Goal: Task Accomplishment & Management: Complete application form

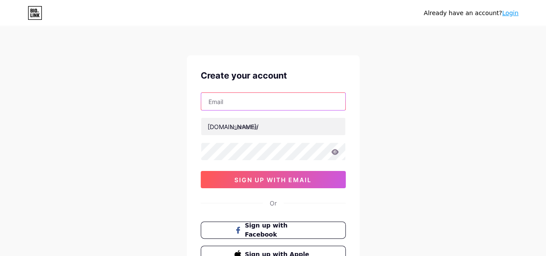
click at [244, 98] on input "text" at bounding box center [273, 101] width 144 height 17
drag, startPoint x: 359, startPoint y: 27, endPoint x: 391, endPoint y: 8, distance: 37.5
click at [362, 24] on div "Already have an account? Login Create your account [EMAIL_ADDRESS][DOMAIN_NAME]…" at bounding box center [273, 165] width 546 height 330
click at [261, 102] on input "[EMAIL_ADDRESS][DOMAIN_NAME]" at bounding box center [273, 101] width 144 height 17
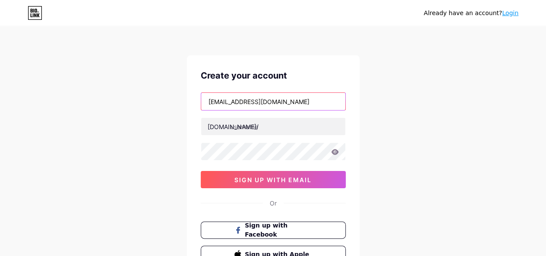
click at [261, 102] on input "[EMAIL_ADDRESS][DOMAIN_NAME]" at bounding box center [273, 101] width 144 height 17
paste input "betaino24"
type input "[EMAIL_ADDRESS][DOMAIN_NAME]"
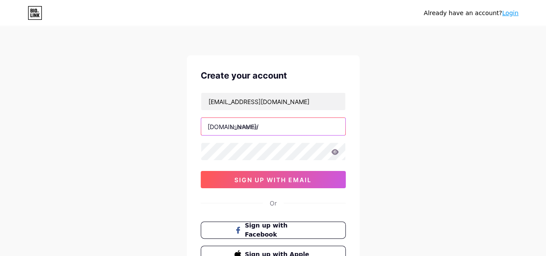
click at [236, 126] on input "text" at bounding box center [273, 126] width 144 height 17
type input "mylifestylewow"
click at [334, 150] on icon at bounding box center [335, 152] width 8 height 6
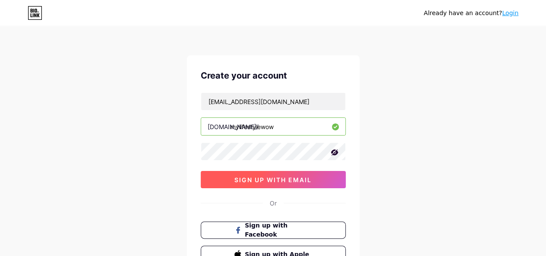
click at [277, 177] on span "sign up with email" at bounding box center [272, 179] width 77 height 7
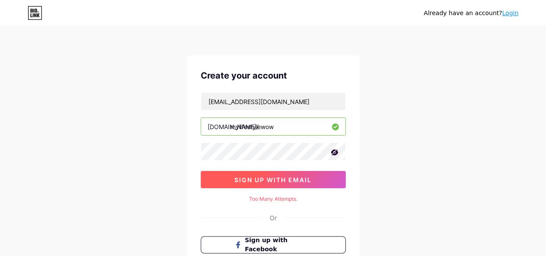
click at [277, 177] on span "sign up with email" at bounding box center [272, 179] width 77 height 7
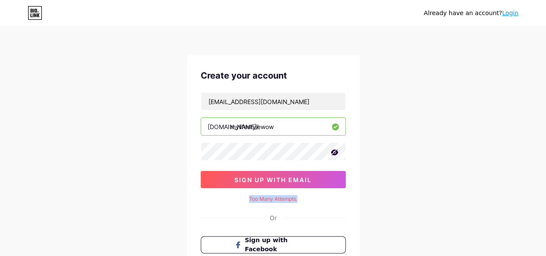
drag, startPoint x: 299, startPoint y: 197, endPoint x: 238, endPoint y: 198, distance: 61.7
click at [238, 198] on div "Too Many Attempts." at bounding box center [273, 199] width 145 height 8
click at [184, 176] on div "Already have an account? Login Create your account [EMAIL_ADDRESS][DOMAIN_NAME]…" at bounding box center [273, 172] width 546 height 345
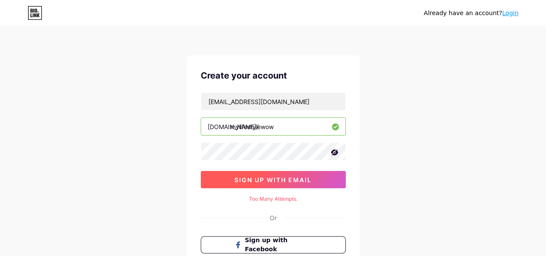
click at [277, 182] on span "sign up with email" at bounding box center [272, 179] width 77 height 7
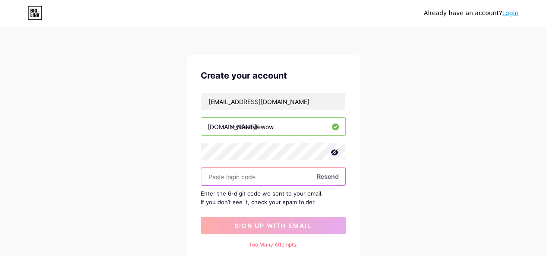
paste input "910336"
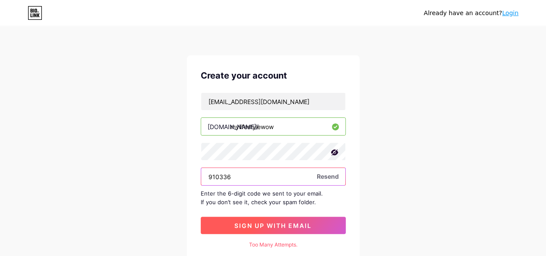
type input "910336"
click at [300, 224] on span "sign up with email" at bounding box center [272, 225] width 77 height 7
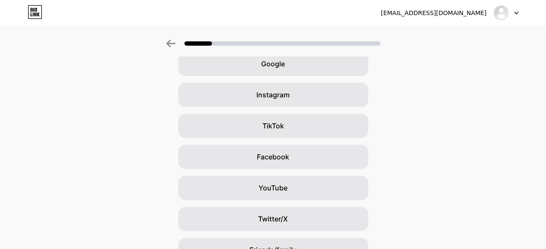
scroll to position [43, 0]
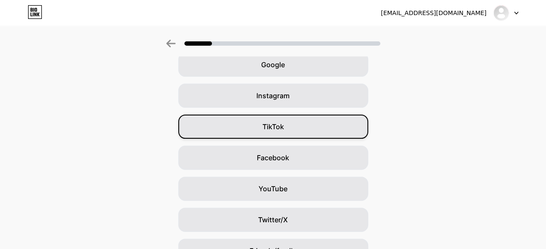
click at [294, 130] on div "TikTok" at bounding box center [273, 127] width 190 height 24
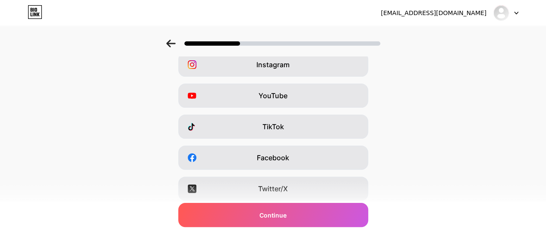
scroll to position [0, 0]
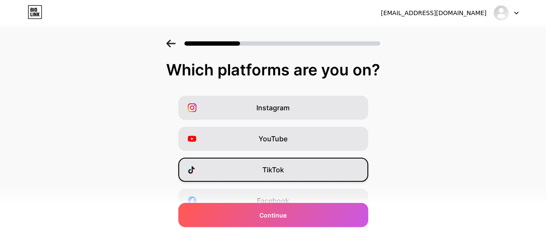
click at [293, 171] on div "TikTok" at bounding box center [273, 170] width 190 height 24
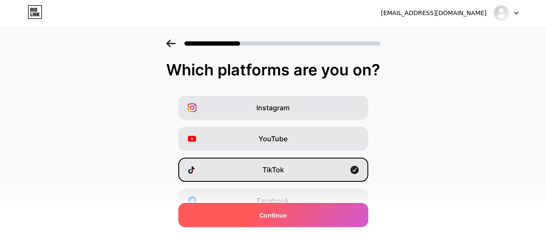
click at [294, 215] on div "Continue" at bounding box center [273, 215] width 190 height 24
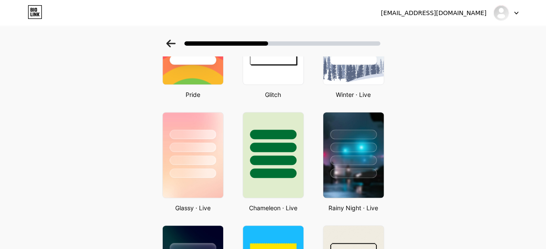
scroll to position [216, 0]
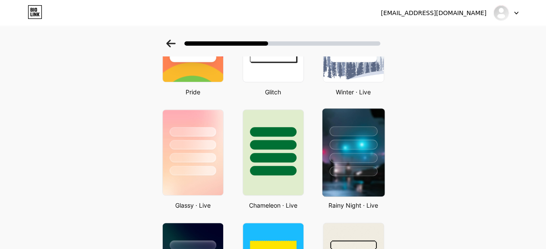
click at [349, 167] on div at bounding box center [353, 172] width 48 height 10
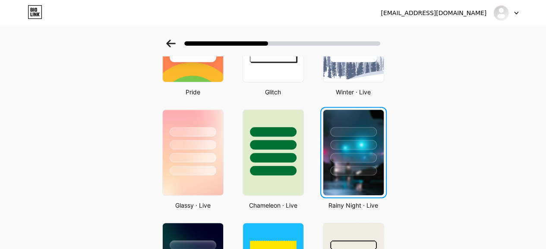
scroll to position [0, 0]
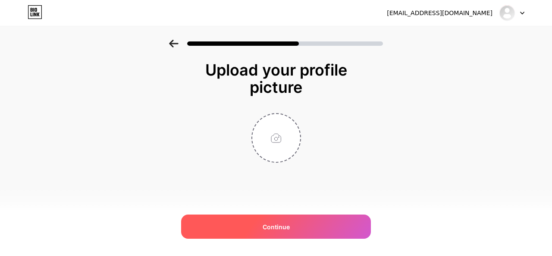
click at [297, 224] on div "Continue" at bounding box center [276, 226] width 190 height 24
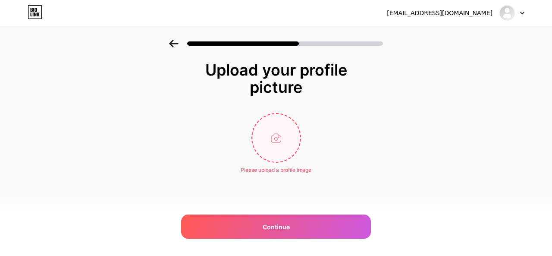
click at [278, 139] on input "file" at bounding box center [276, 138] width 48 height 48
type input "C:\fakepath\WhatsApp Image [DATE] 12.47.27_ba651130.jpg"
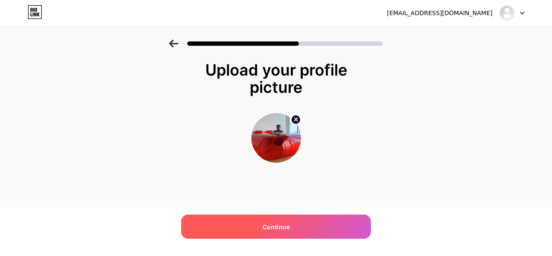
click at [282, 226] on span "Continue" at bounding box center [276, 226] width 27 height 9
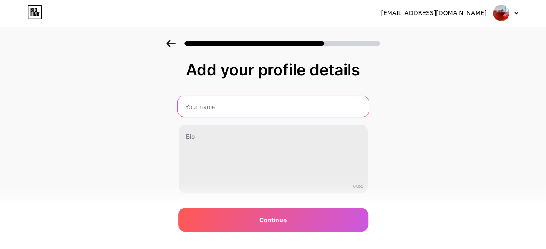
click at [227, 102] on input "text" at bounding box center [272, 106] width 191 height 21
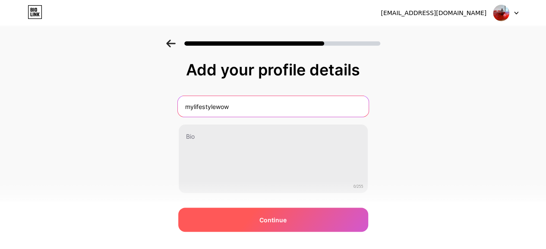
type input "mylifestylewow"
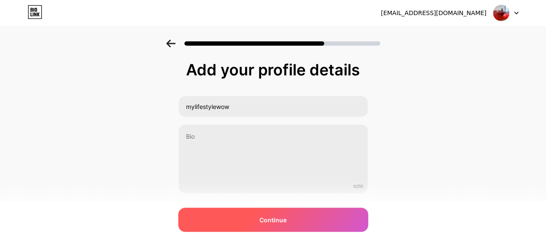
click at [298, 220] on div "Continue" at bounding box center [273, 220] width 190 height 24
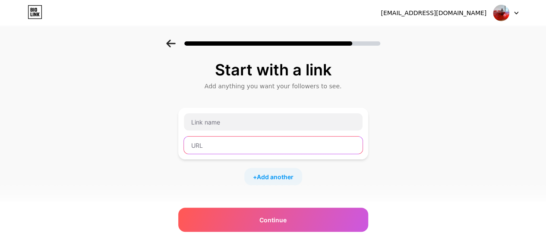
paste input "16-Color Northern Lights Projection Night Light - Glowing Cube LED with Touch/R…"
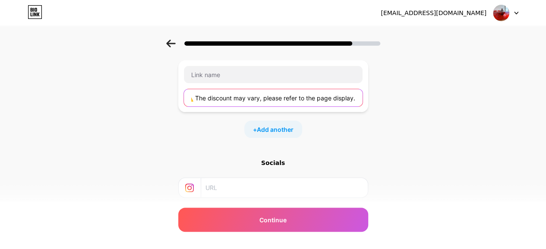
scroll to position [41, 0]
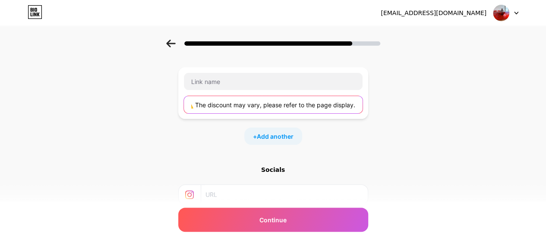
drag, startPoint x: 276, startPoint y: 105, endPoint x: 113, endPoint y: 105, distance: 163.1
click at [139, 105] on div "Start with a link Add anything you want your followers to see. 16-Color Norther…" at bounding box center [273, 150] width 546 height 303
type input "16-Color Northern Lights Projection Night Light - Glowing Cube LED with Touch/R…"
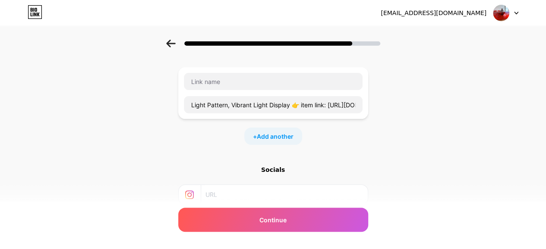
scroll to position [0, 0]
drag, startPoint x: 99, startPoint y: 105, endPoint x: 232, endPoint y: 108, distance: 132.5
click at [232, 108] on div "Start with a link Add anything you want your followers to see. 16-Color Norther…" at bounding box center [273, 150] width 546 height 303
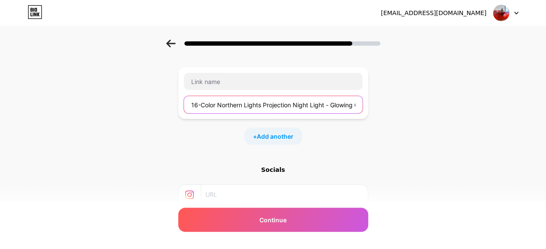
click at [236, 105] on input "16-Color Northern Lights Projection Night Light - Glowing Cube LED with Touch/R…" at bounding box center [273, 104] width 179 height 17
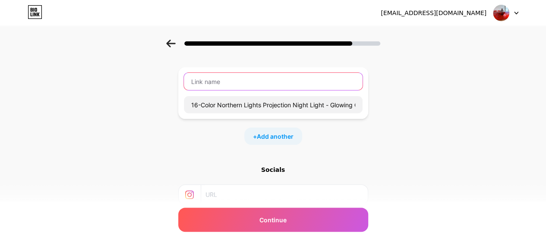
click at [230, 83] on input "text" at bounding box center [273, 81] width 179 height 17
click at [247, 83] on input "text" at bounding box center [273, 81] width 179 height 17
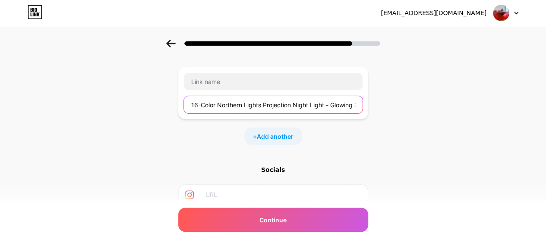
click at [260, 107] on input "16-Color Northern Lights Projection Night Light - Glowing Cube LED with Touch/R…" at bounding box center [273, 104] width 179 height 17
click at [100, 57] on div "Start with a link Add anything you want your followers to see. + Add another So…" at bounding box center [273, 150] width 546 height 303
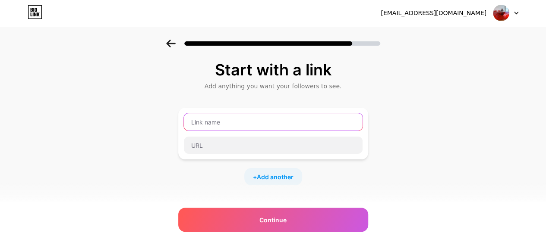
drag, startPoint x: 213, startPoint y: 145, endPoint x: 204, endPoint y: 122, distance: 24.4
click at [204, 122] on input "text" at bounding box center [273, 121] width 179 height 17
paste input "16-Color Northern Lights Projection Night Light - Glowing Cube LED with Touch"
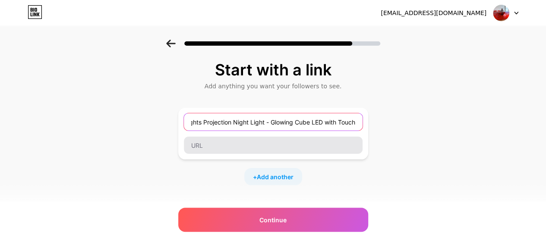
type input "16-Color Northern Lights Projection Night Light - Glowing Cube LED with Touch"
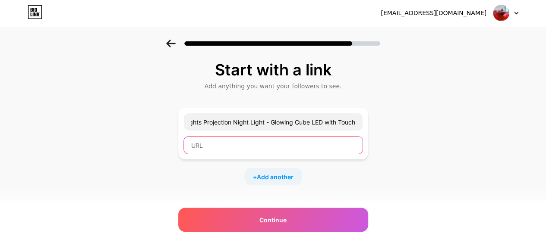
scroll to position [0, 0]
click at [200, 145] on input "text" at bounding box center [273, 145] width 179 height 17
paste input "[URL][DOMAIN_NAME]"
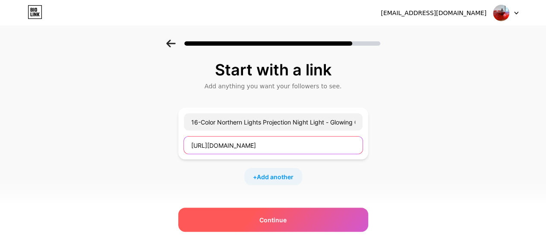
type input "[URL][DOMAIN_NAME]"
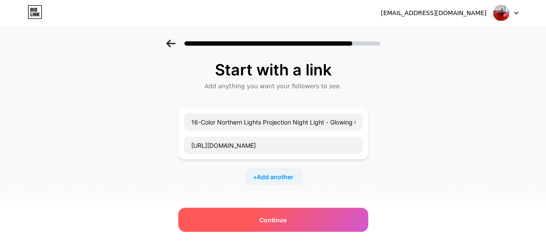
click at [295, 220] on div "Continue" at bounding box center [273, 220] width 190 height 24
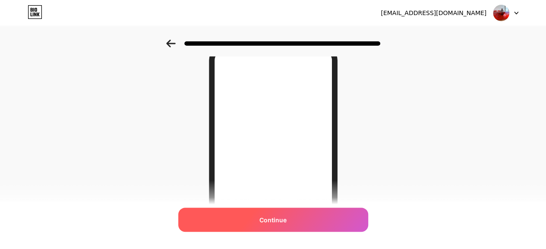
scroll to position [43, 0]
click at [279, 218] on span "Continue" at bounding box center [272, 220] width 27 height 9
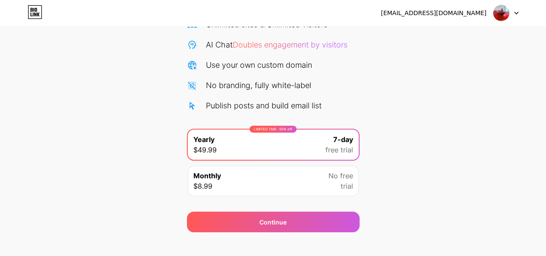
scroll to position [91, 0]
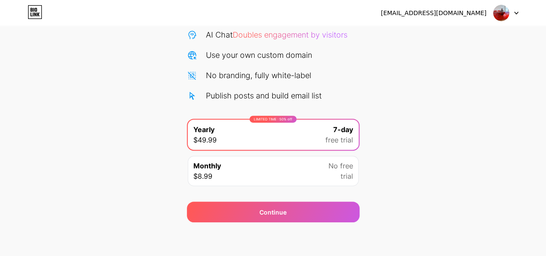
click at [301, 167] on div "Monthly $8.99 No free trial" at bounding box center [273, 171] width 171 height 30
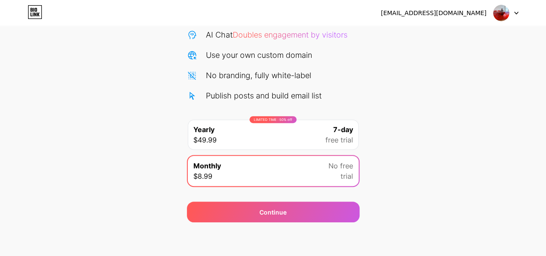
click at [282, 131] on div "LIMITED TIME : 50% off Yearly $49.99 7-day free trial" at bounding box center [273, 135] width 171 height 30
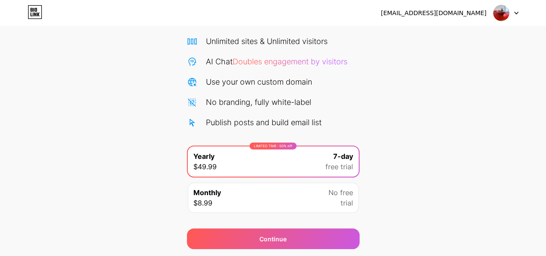
scroll to position [0, 0]
